Goal: Navigation & Orientation: Find specific page/section

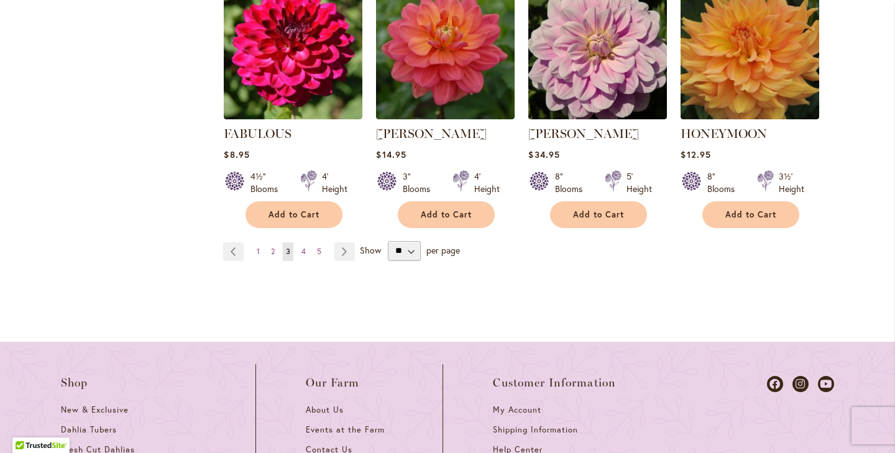
scroll to position [1248, 0]
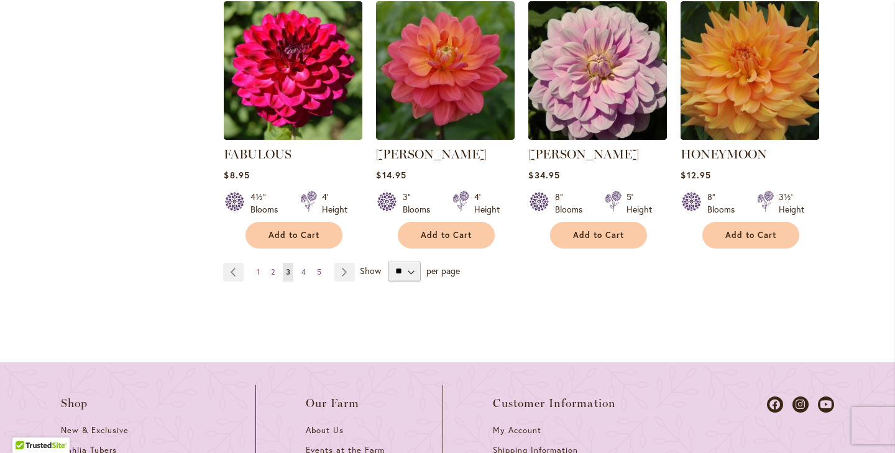
click at [305, 267] on span "4" at bounding box center [303, 271] width 4 height 9
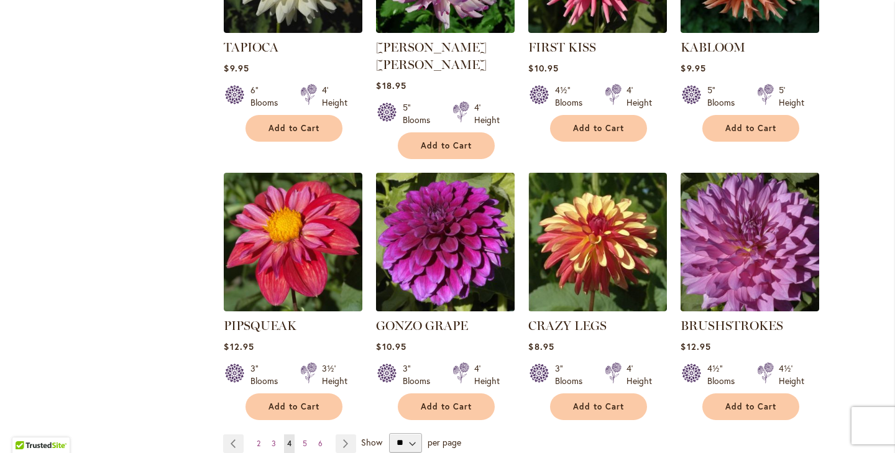
scroll to position [1082, 0]
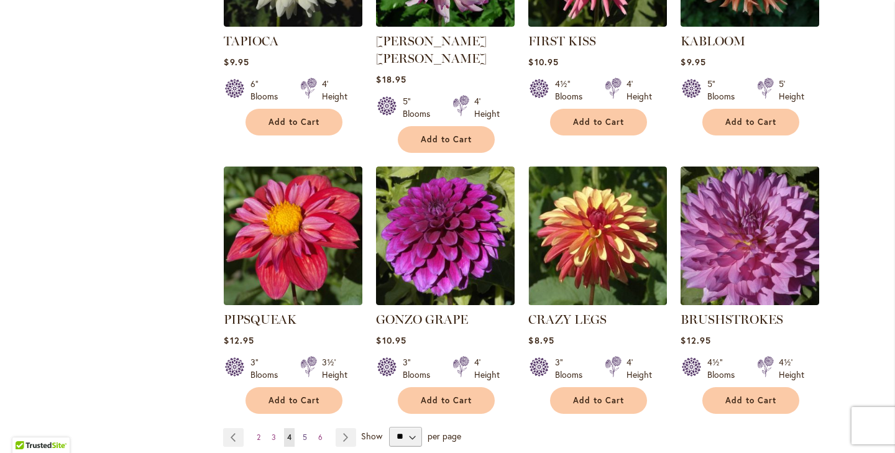
click at [304, 432] on span "5" at bounding box center [305, 436] width 4 height 9
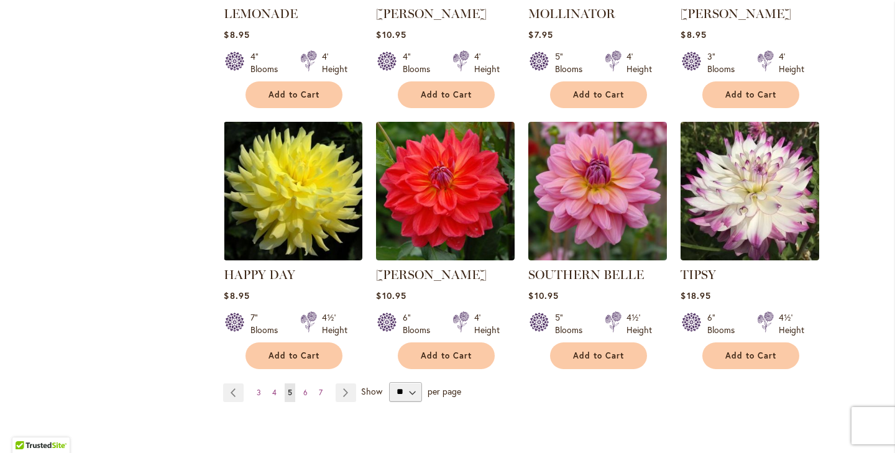
scroll to position [1128, 0]
click at [308, 383] on link "Page 6" at bounding box center [305, 392] width 11 height 19
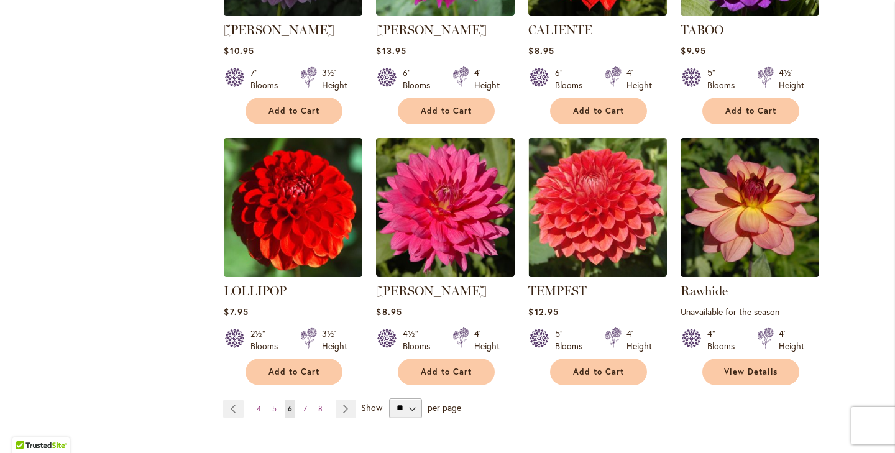
scroll to position [1096, 0]
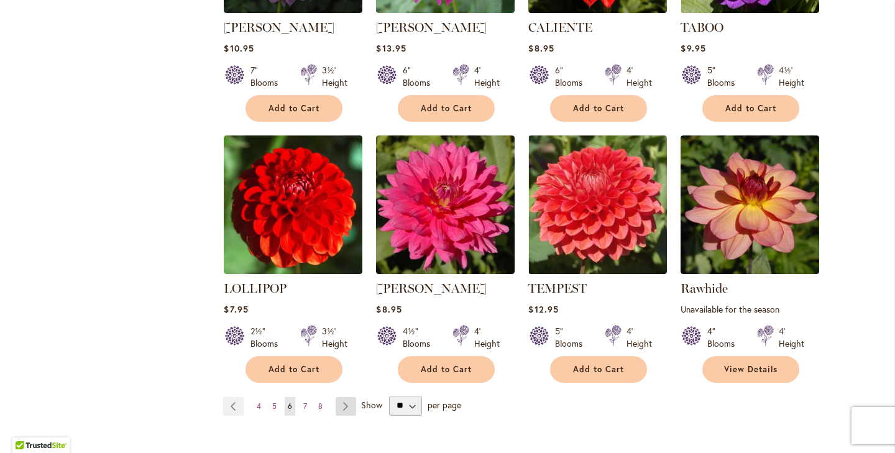
click at [348, 397] on link "Page Next" at bounding box center [345, 406] width 21 height 19
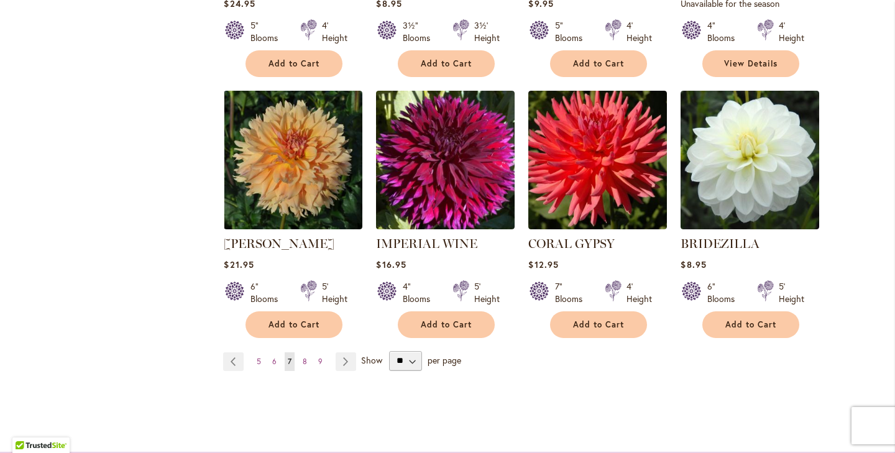
scroll to position [1142, 0]
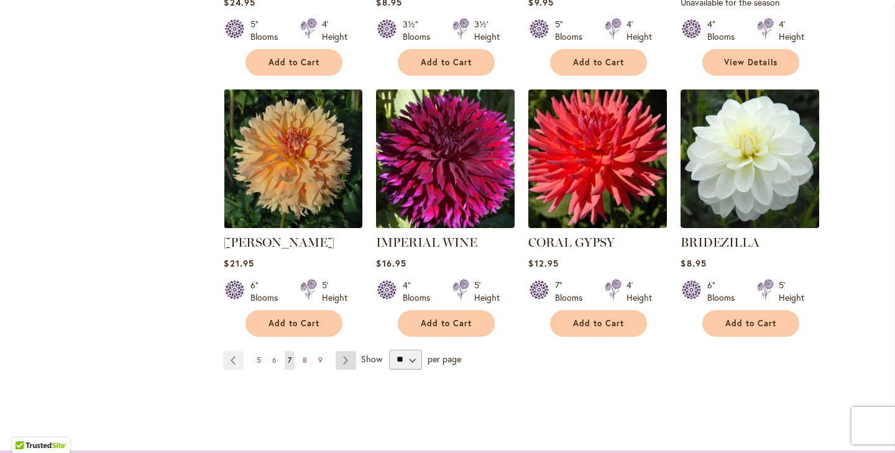
click at [349, 351] on link "Page Next" at bounding box center [345, 360] width 21 height 19
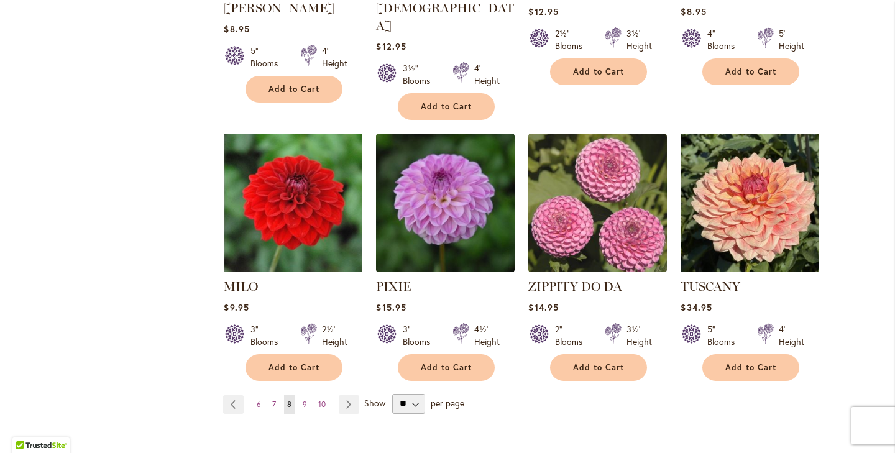
scroll to position [1116, 0]
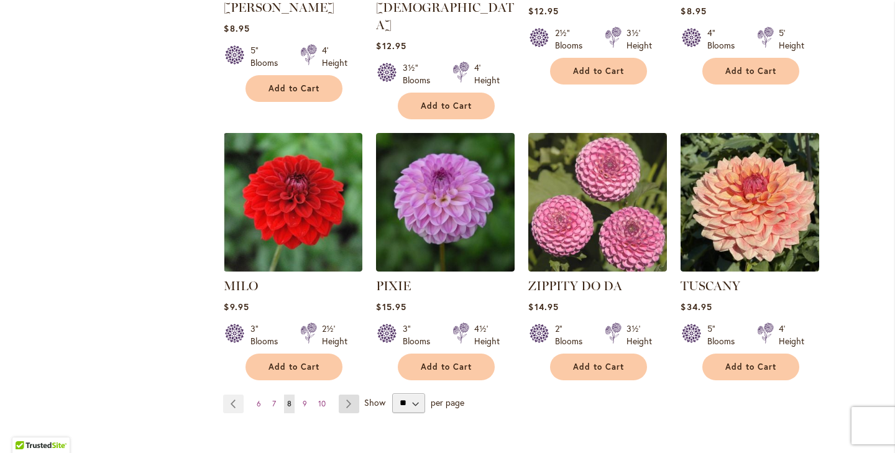
click at [350, 395] on link "Page Next" at bounding box center [349, 404] width 21 height 19
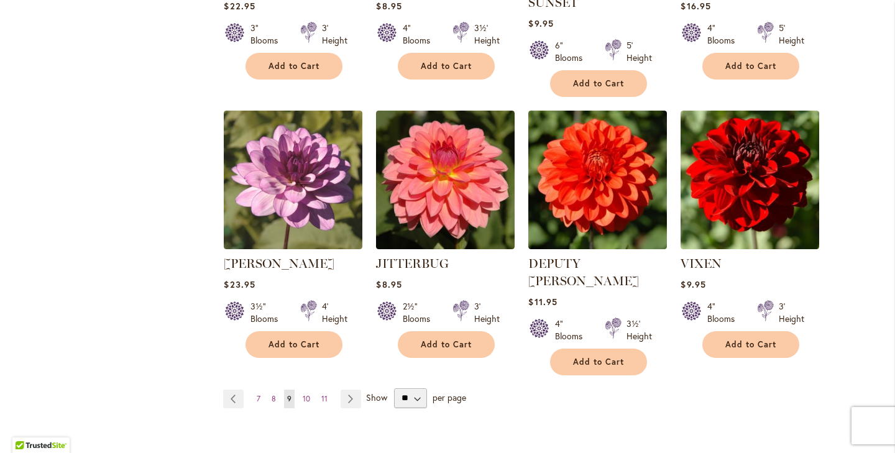
scroll to position [1119, 0]
